Goal: Information Seeking & Learning: Learn about a topic

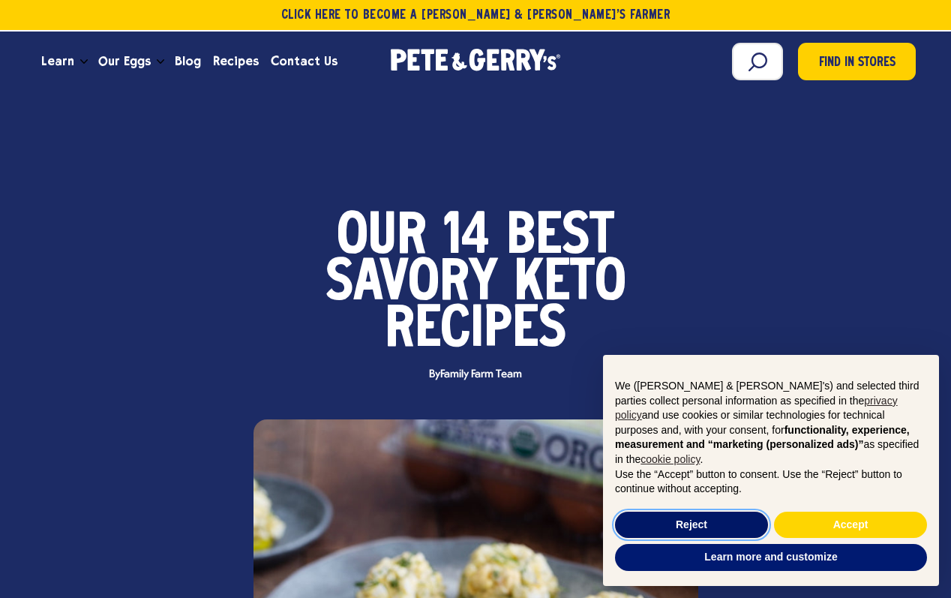
click at [700, 526] on button "Reject" at bounding box center [691, 524] width 153 height 27
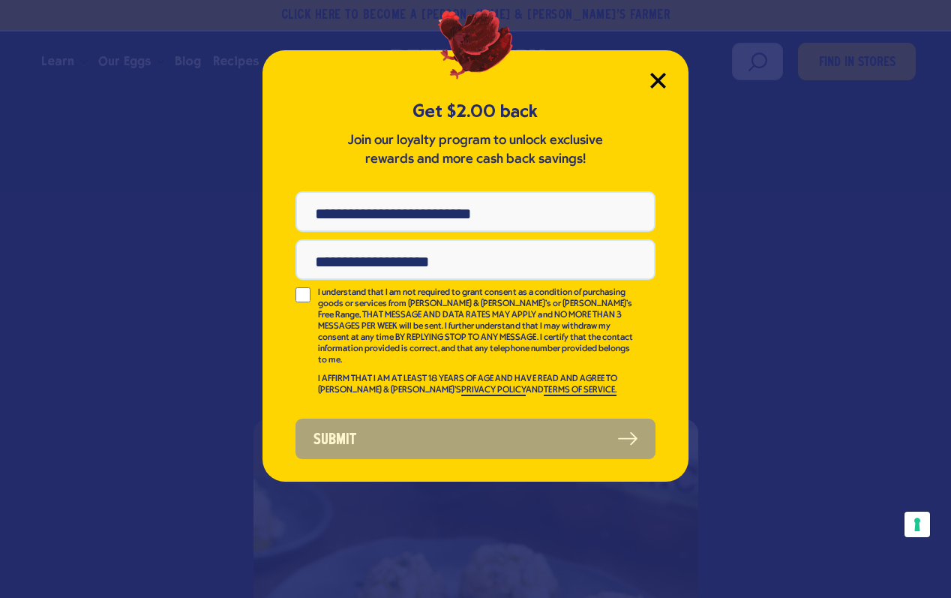
click at [655, 79] on icon "Close Modal" at bounding box center [657, 79] width 13 height 13
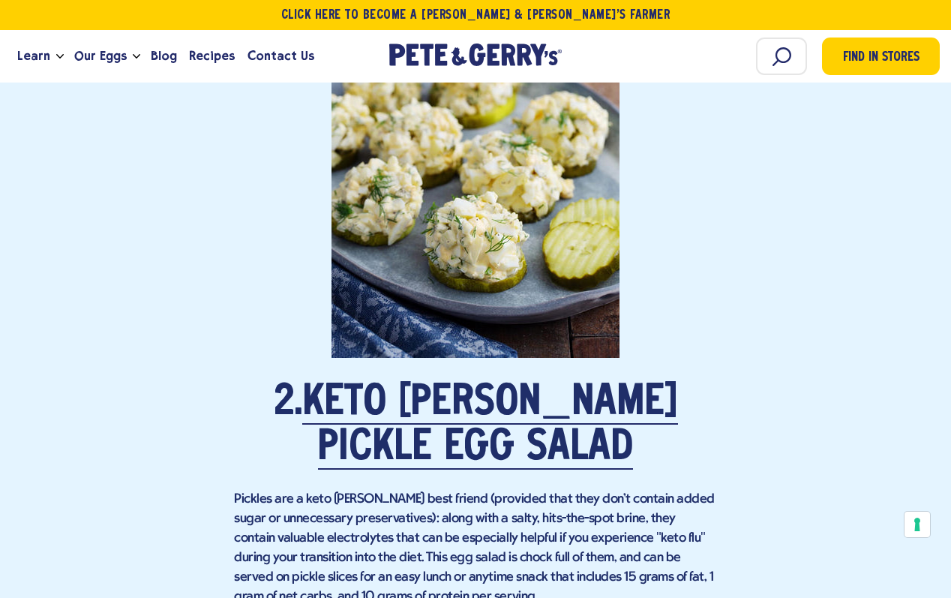
scroll to position [2045, 0]
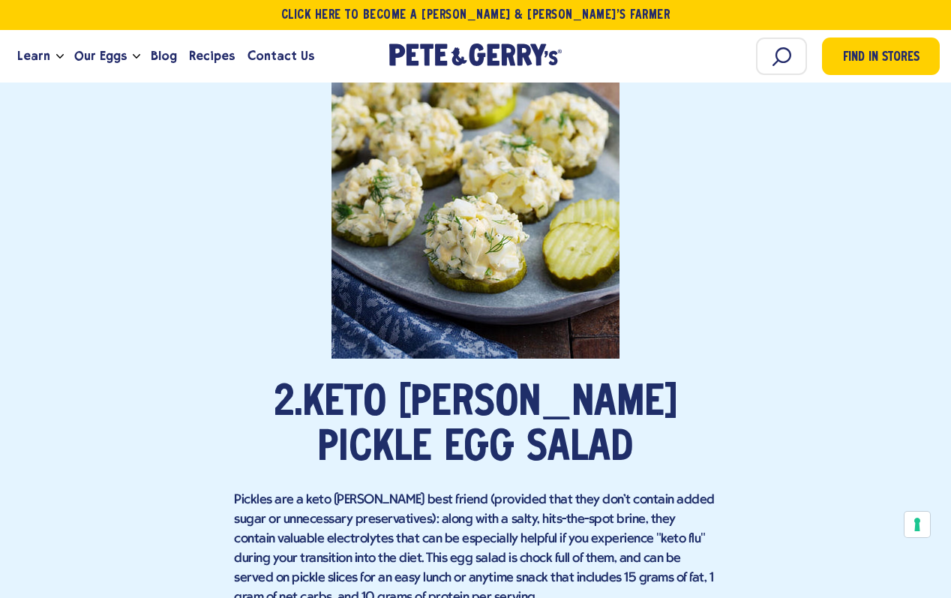
click at [586, 397] on link "Keto [PERSON_NAME] Pickle Egg Salad" at bounding box center [490, 426] width 376 height 87
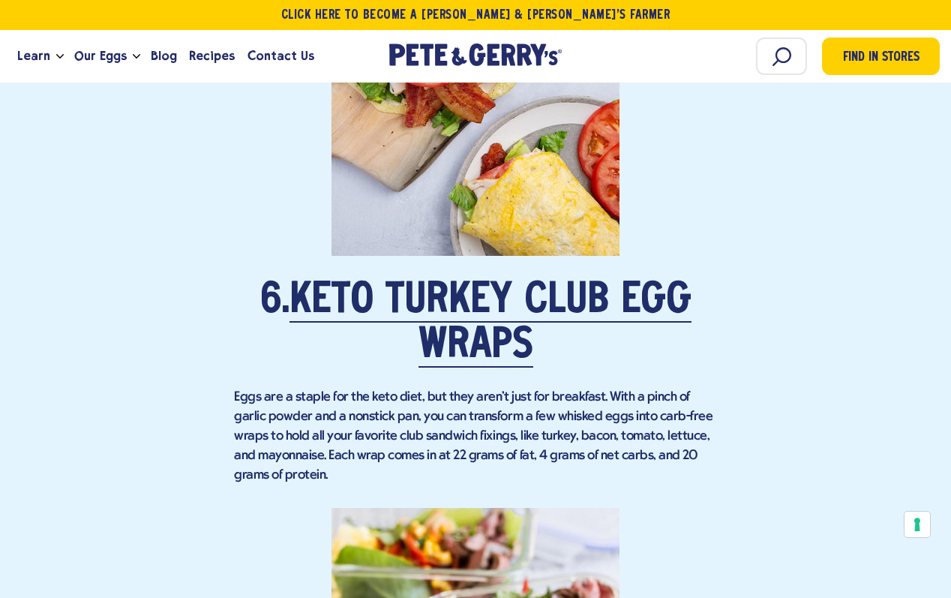
scroll to position [4507, 0]
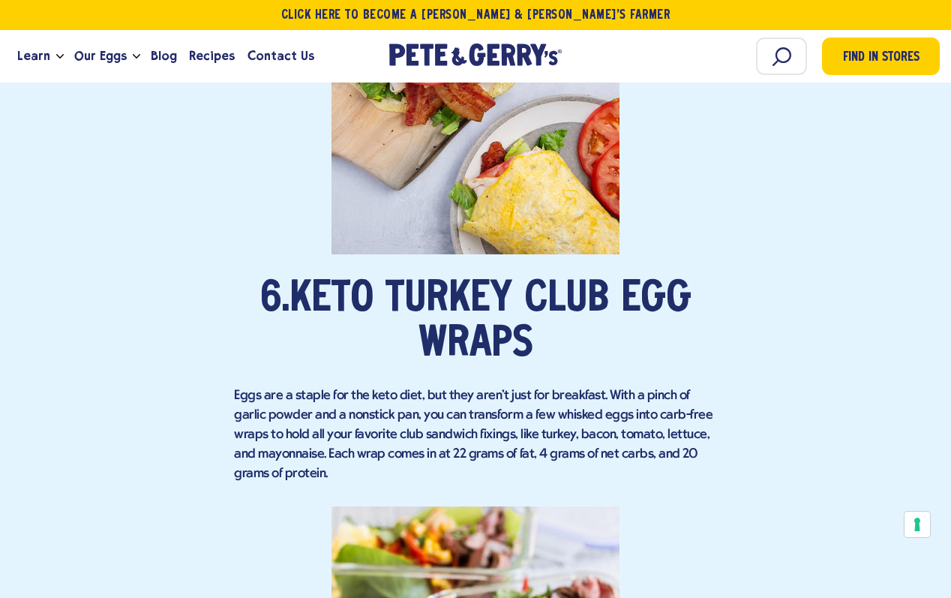
click at [462, 303] on link "Keto Turkey Club Egg Wraps" at bounding box center [490, 322] width 402 height 87
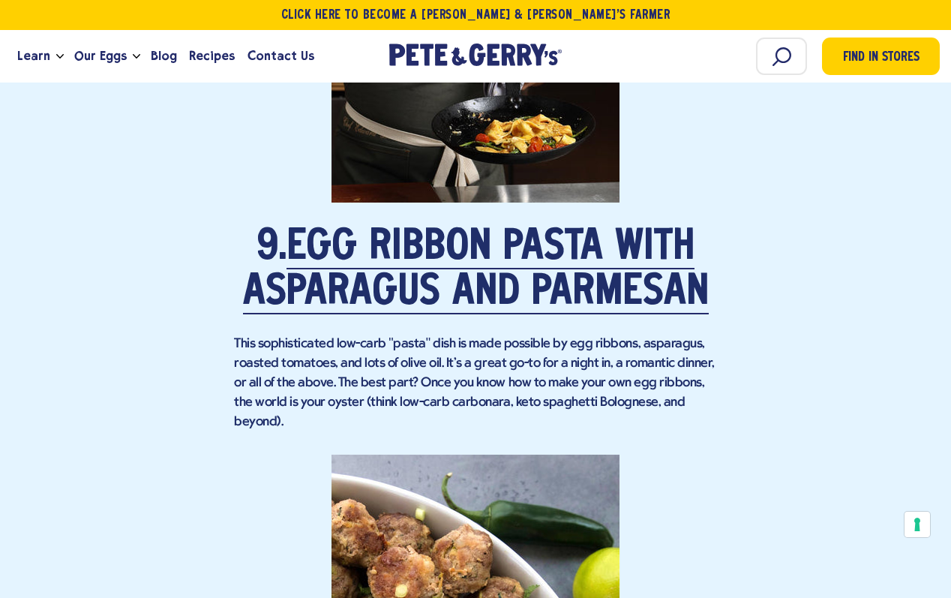
scroll to position [6392, 0]
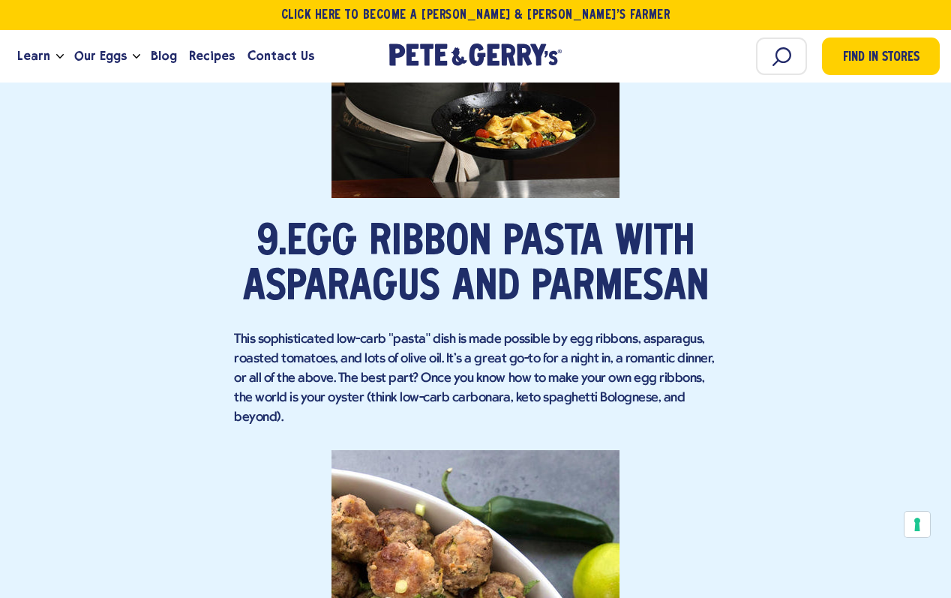
click at [355, 285] on link "Egg Ribbon Pasta with Asparagus and Parmesan" at bounding box center [476, 266] width 466 height 87
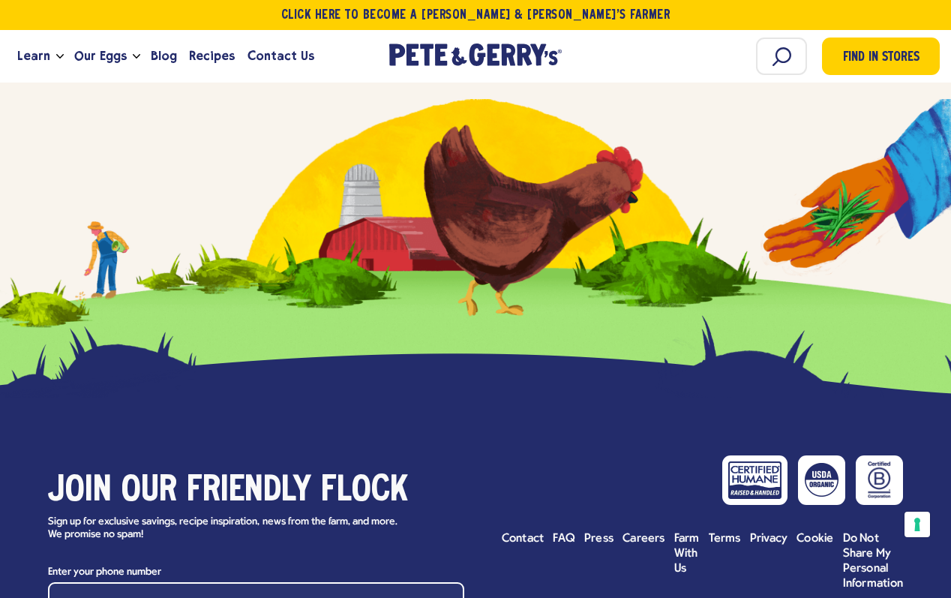
scroll to position [10488, 0]
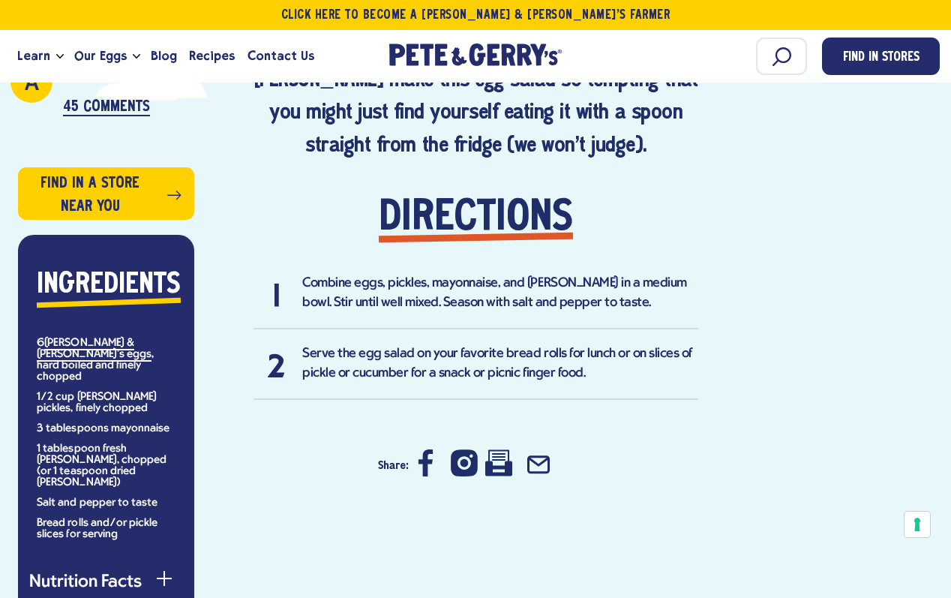
scroll to position [1043, 0]
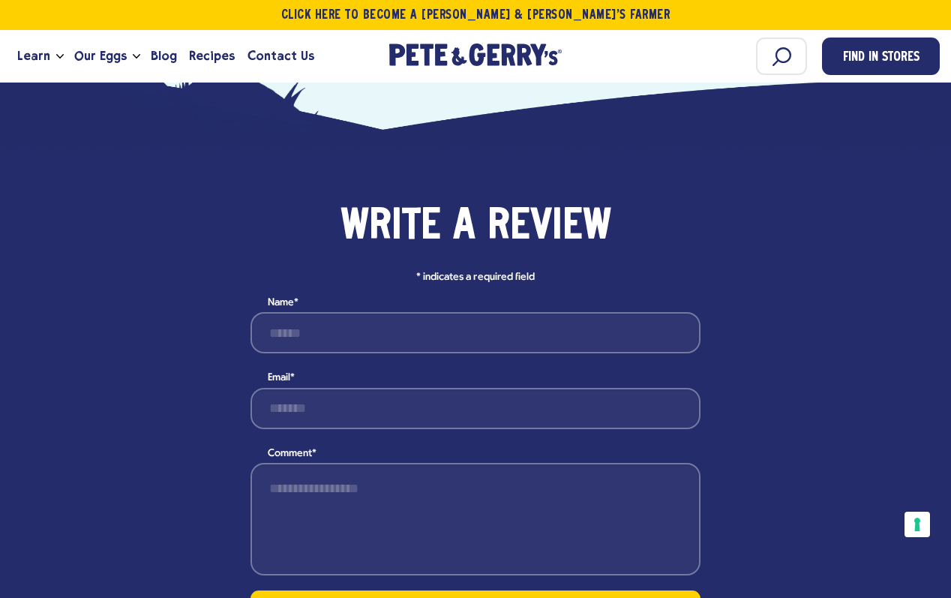
scroll to position [1829, 0]
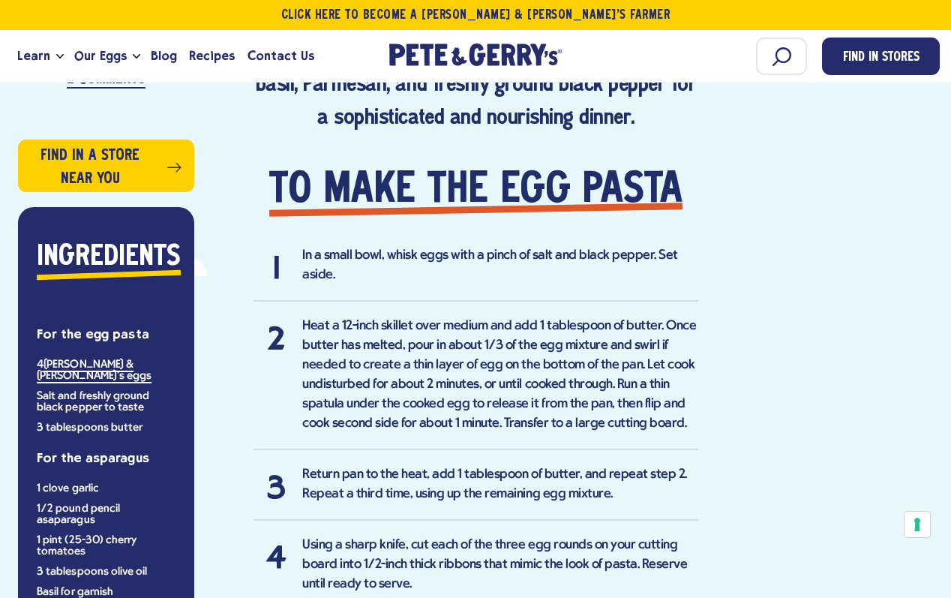
scroll to position [1072, 0]
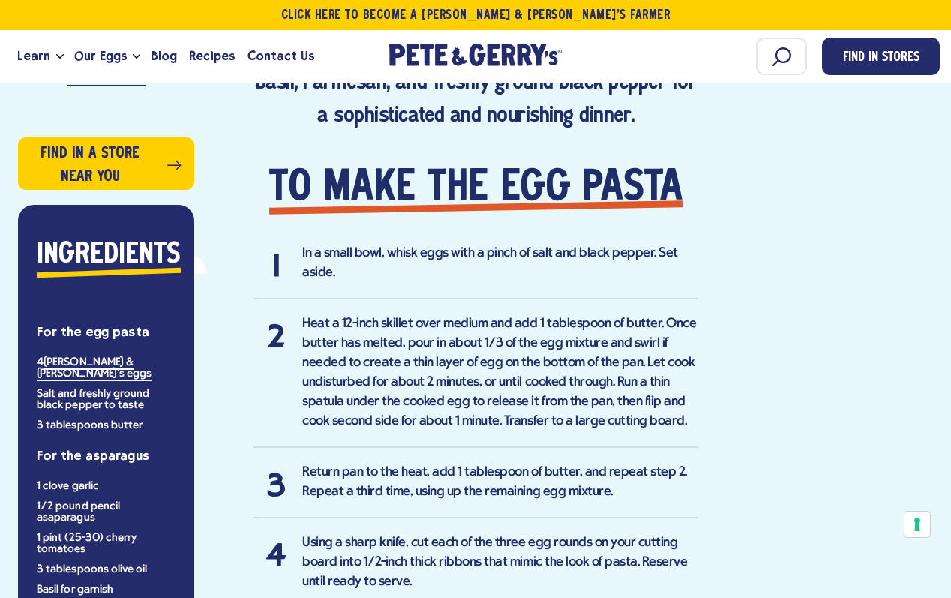
click at [215, 415] on aside "B OMGosh, this is a delightful meal! Any roasted veg would work - mushrooms, br…" at bounding box center [129, 321] width 222 height 873
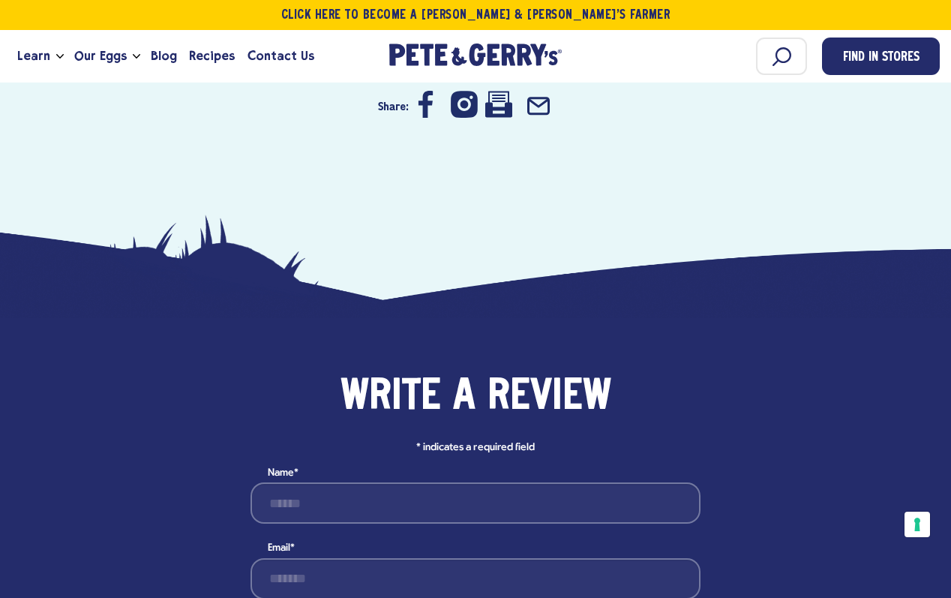
scroll to position [2086, 0]
